Goal: Task Accomplishment & Management: Complete application form

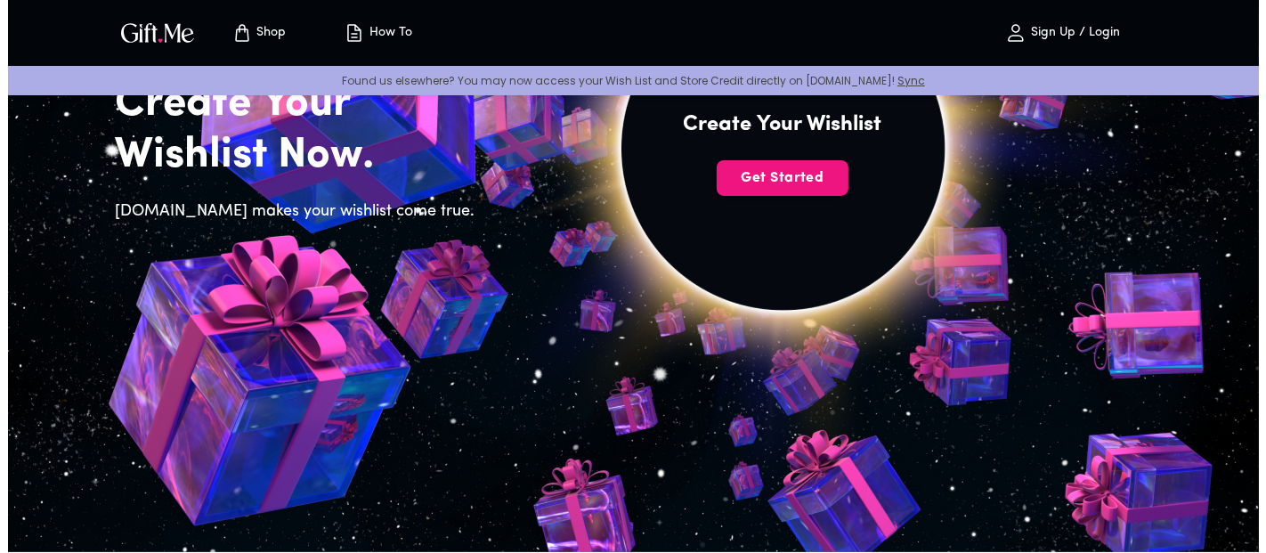
scroll to position [196, 0]
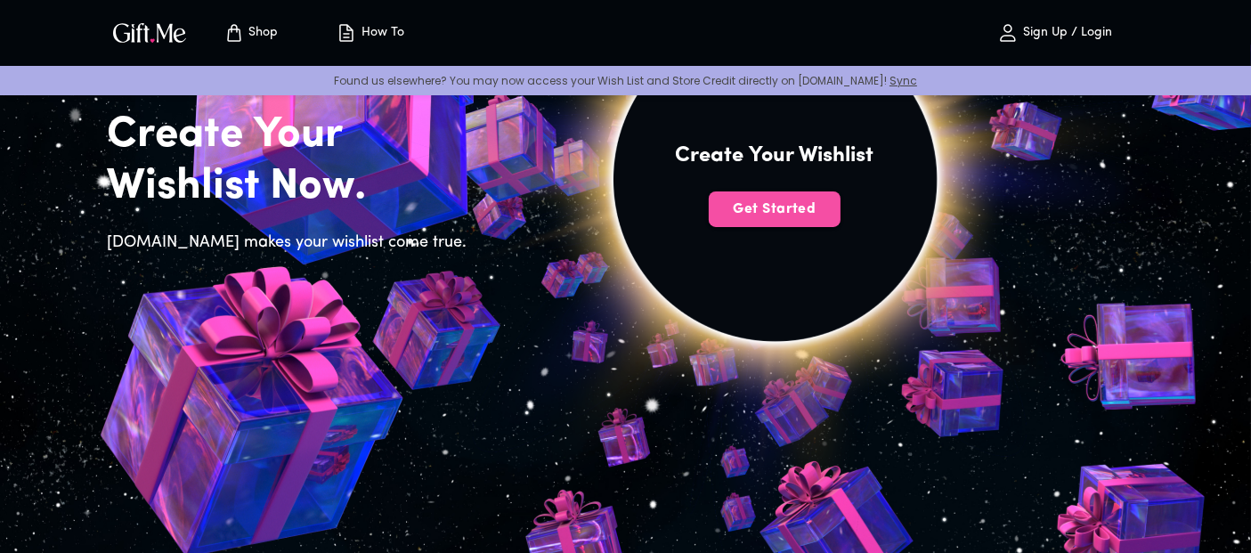
click at [797, 218] on span "Get Started" at bounding box center [775, 209] width 132 height 20
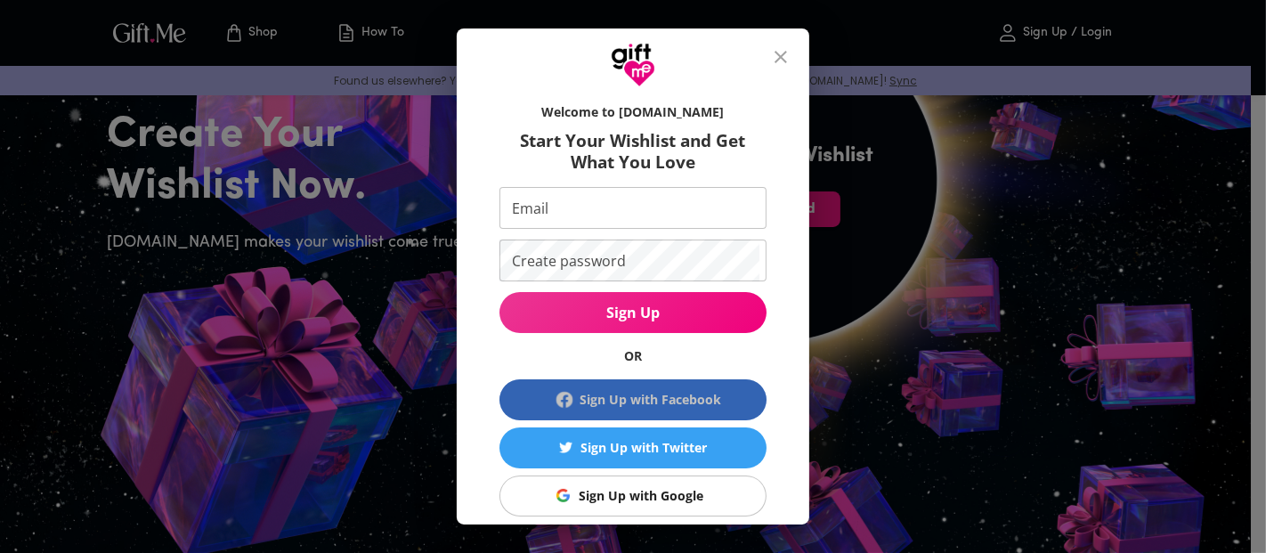
click at [615, 390] on div "Sign Up with Facebook" at bounding box center [652, 400] width 142 height 20
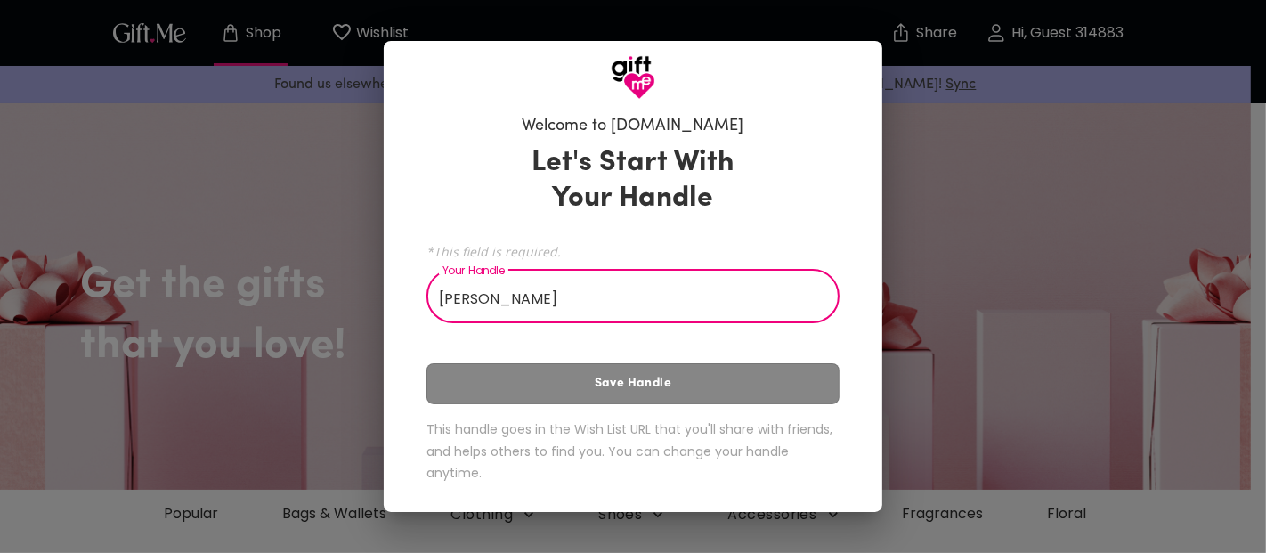
type input "Thoai Anh"
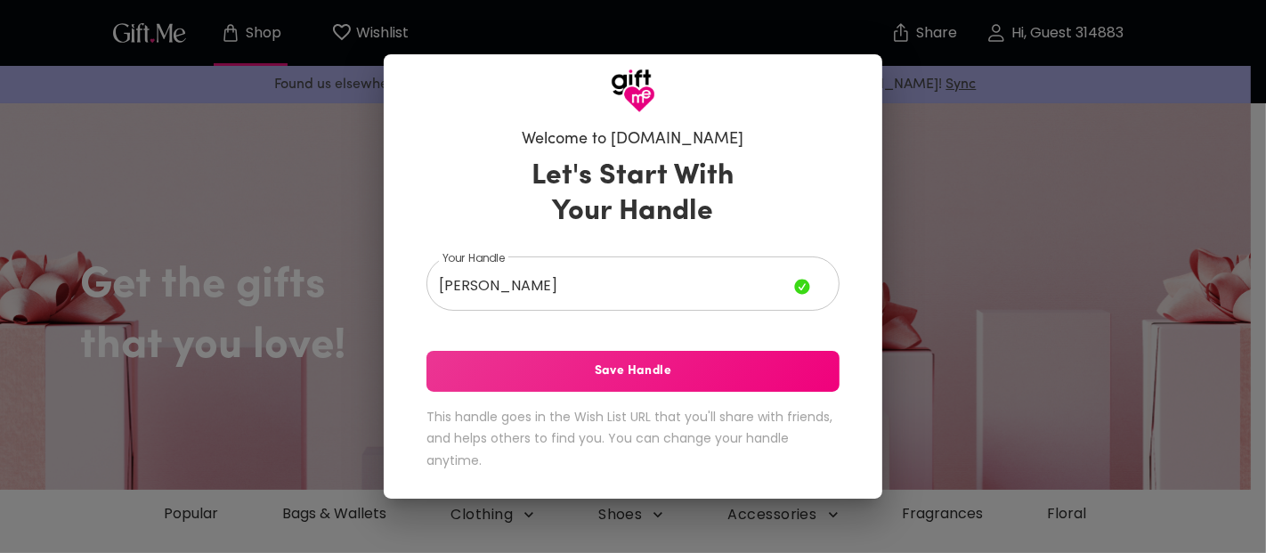
click at [583, 395] on div "Let's Start With Your Handle Your Handle Thoai Anh Your Handle Save Handle This…" at bounding box center [633, 317] width 413 height 335
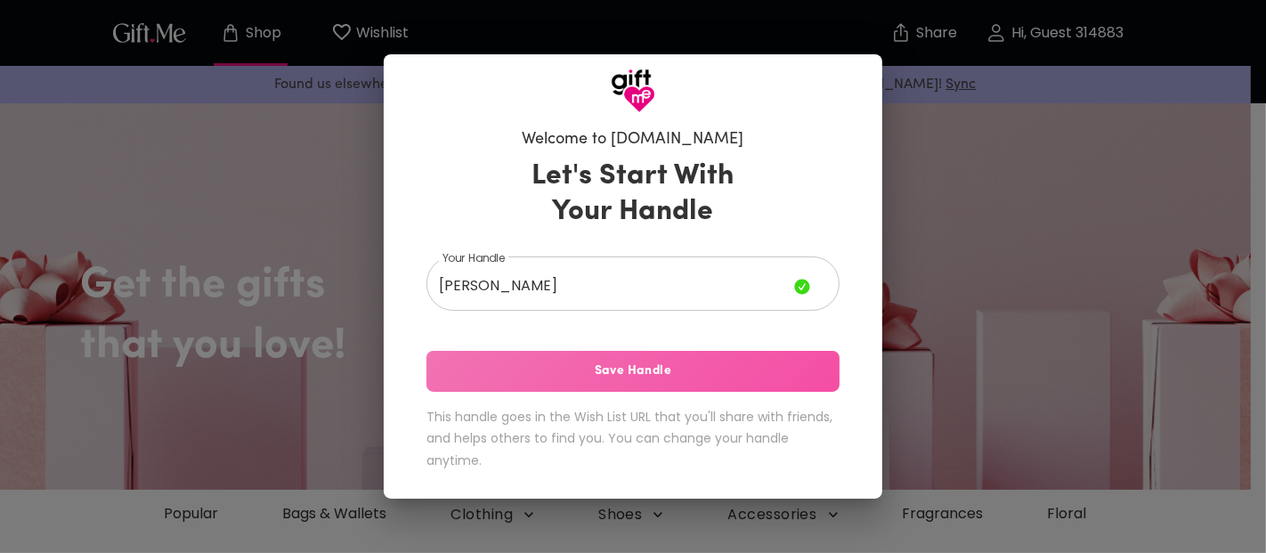
click at [572, 370] on span "Save Handle" at bounding box center [633, 372] width 413 height 20
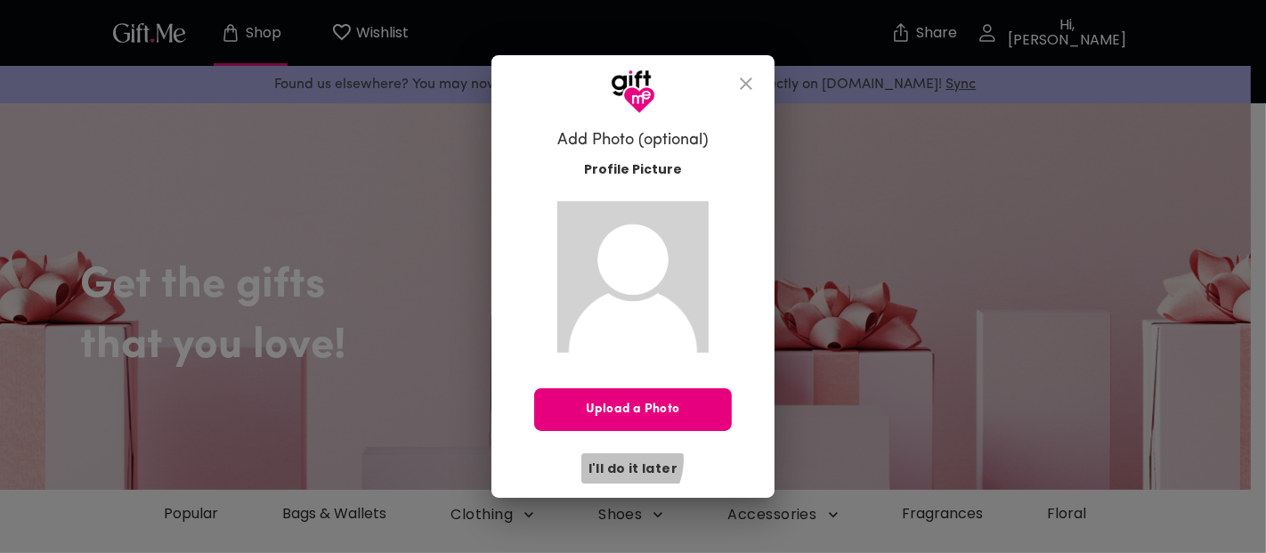
click at [620, 459] on span "I'll do it later" at bounding box center [633, 469] width 89 height 20
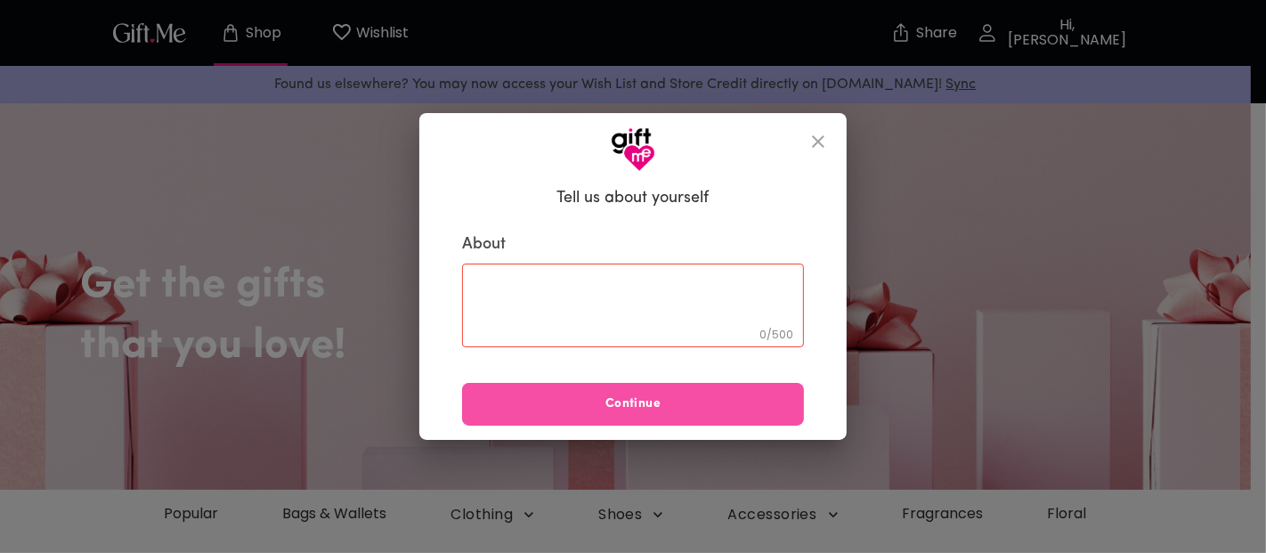
click at [620, 416] on button "Continue" at bounding box center [633, 404] width 342 height 43
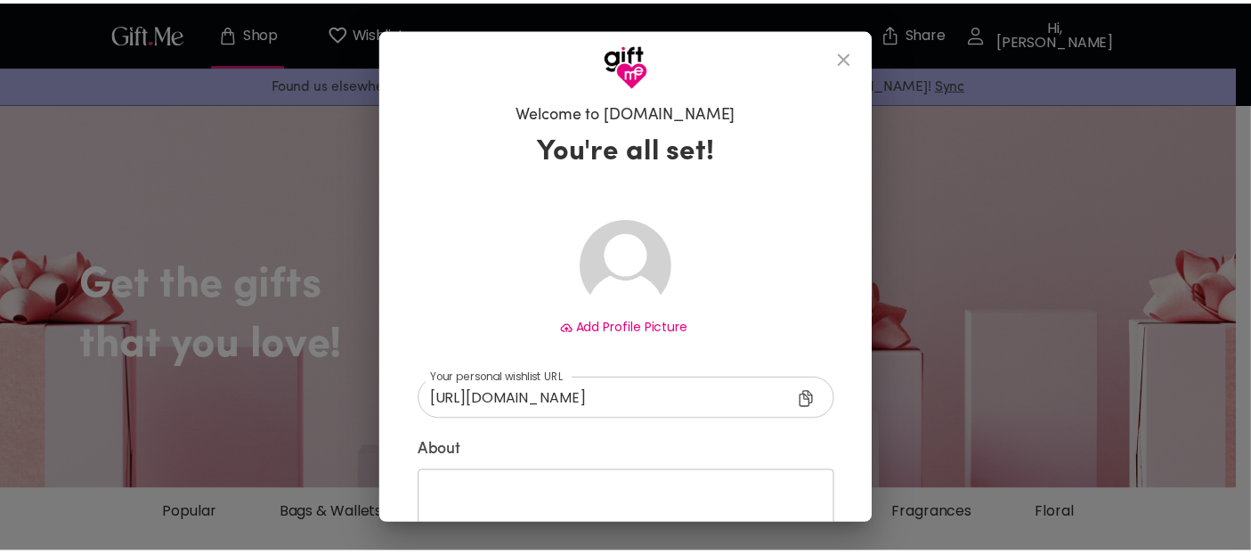
scroll to position [122, 0]
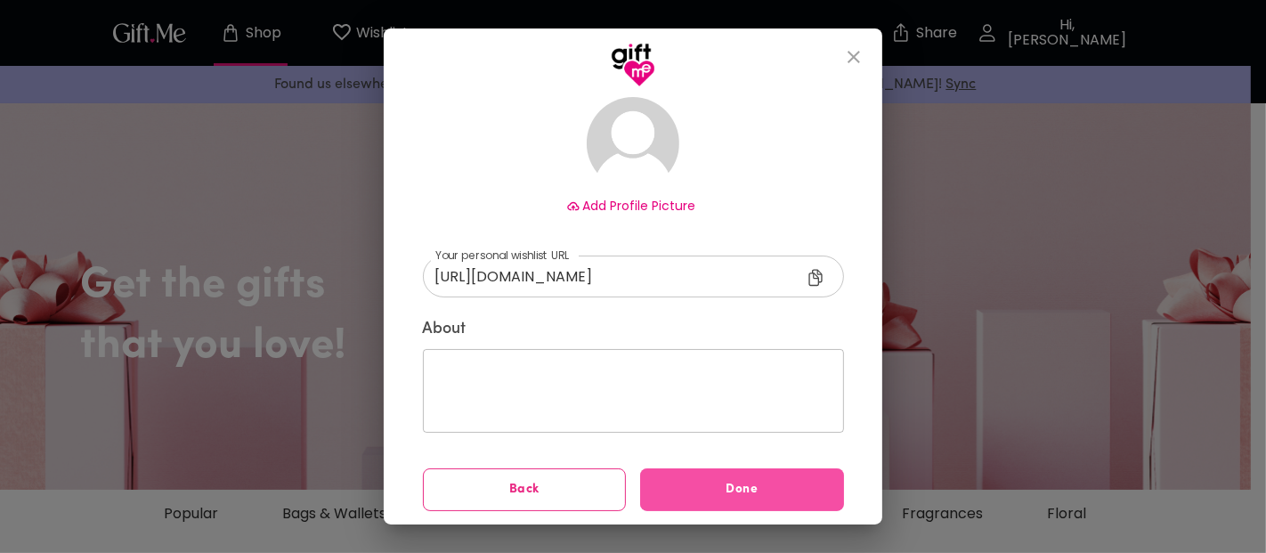
click at [669, 487] on span "Done" at bounding box center [742, 490] width 204 height 20
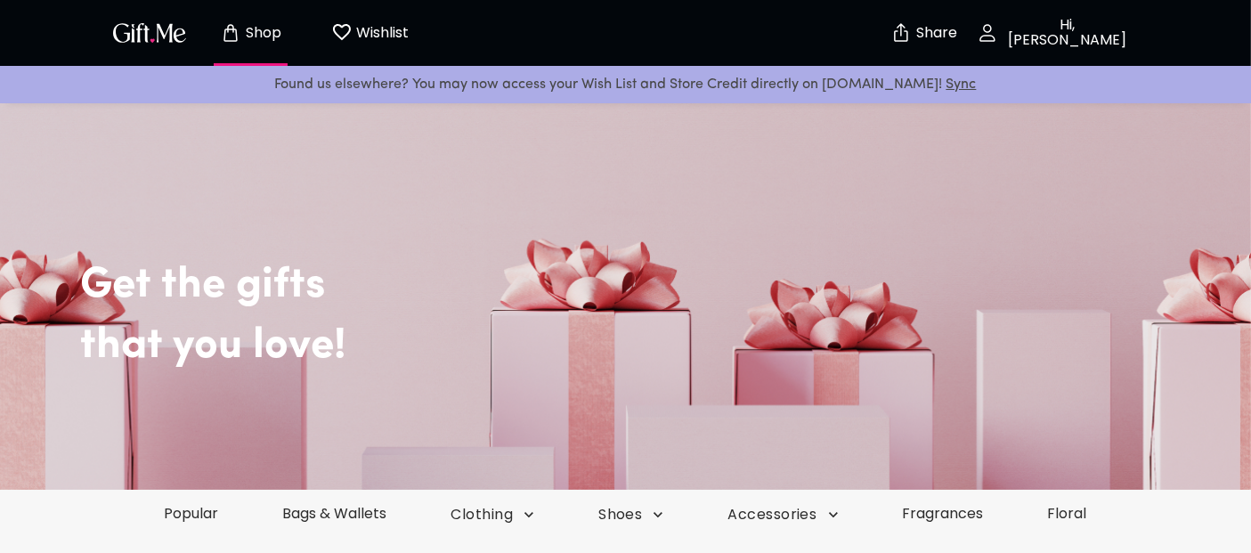
scroll to position [231, 0]
